Goal: Find specific page/section: Find specific page/section

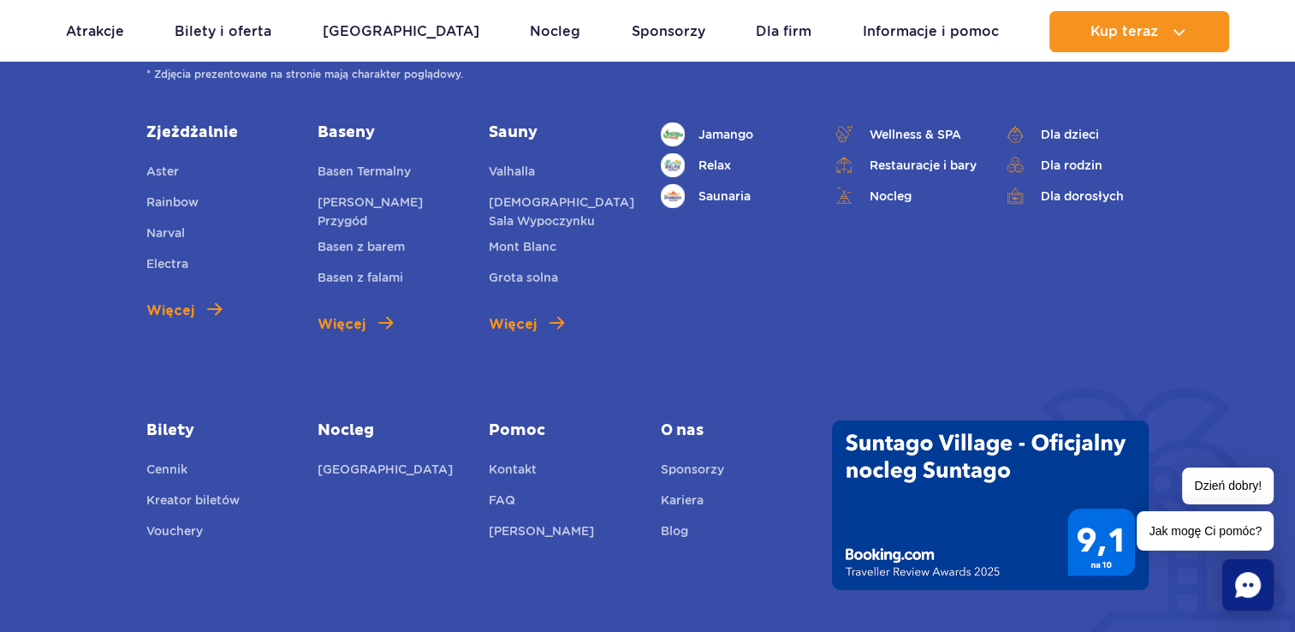
scroll to position [5948, 0]
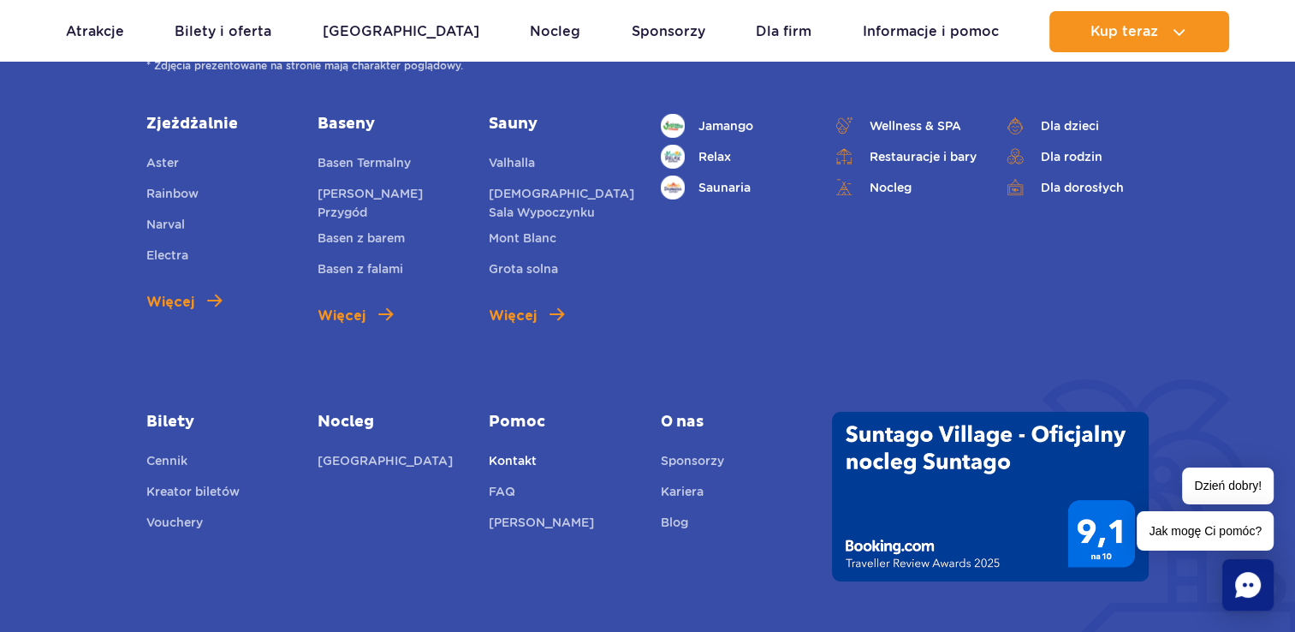
click at [525, 462] on link "Kontakt" at bounding box center [513, 463] width 48 height 24
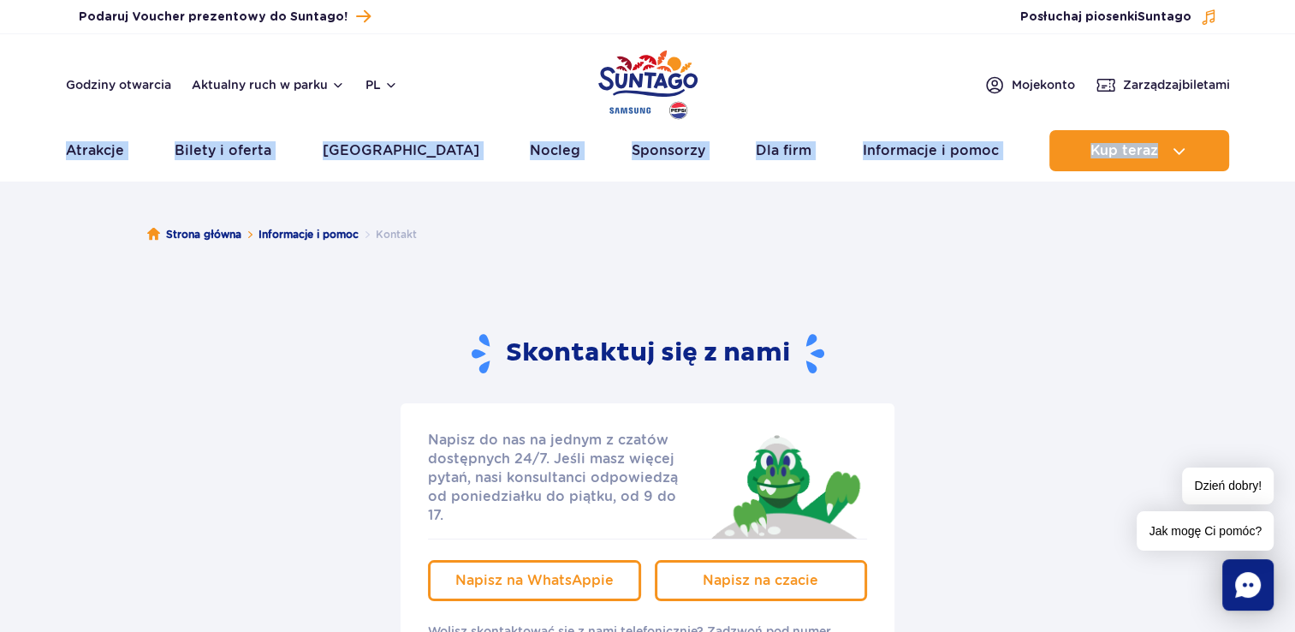
drag, startPoint x: 1292, startPoint y: 72, endPoint x: 1294, endPoint y: 130, distance: 58.2
click at [1294, 130] on header "Godziny otwarcia Aktualny ruch w parku pl PL EN UA Moje konto Zarządzaj biletam…" at bounding box center [647, 107] width 1295 height 146
click at [103, 87] on link "Godziny otwarcia" at bounding box center [118, 84] width 105 height 17
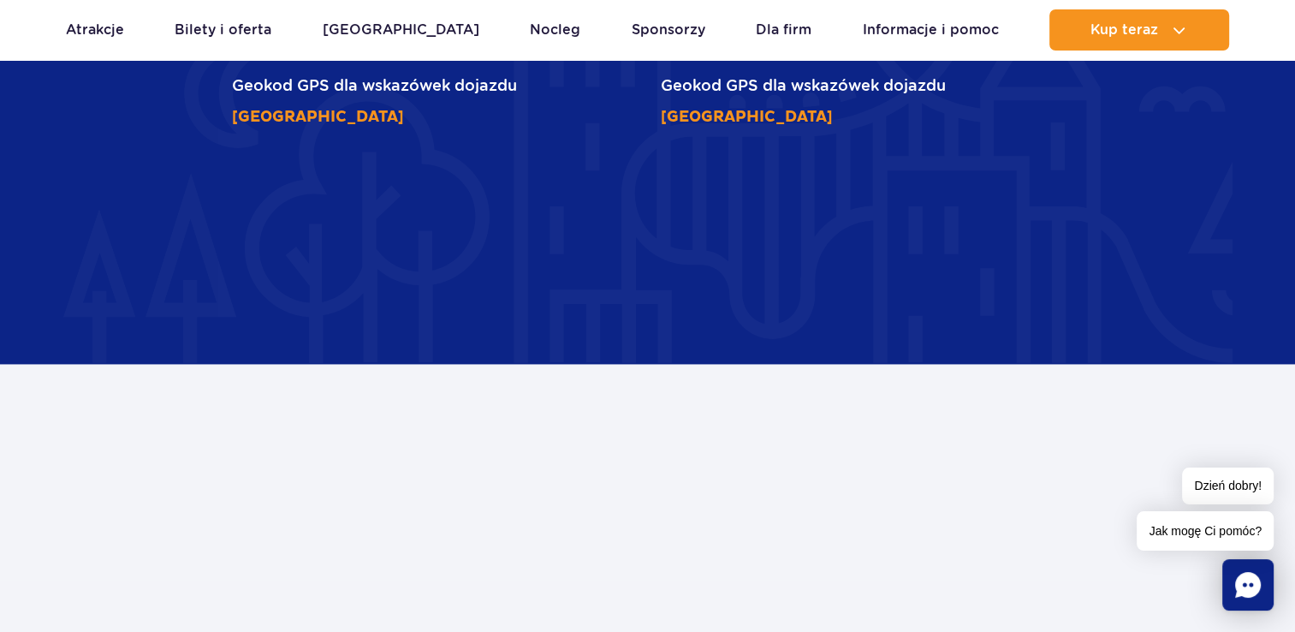
scroll to position [2436, 0]
